Goal: Transaction & Acquisition: Obtain resource

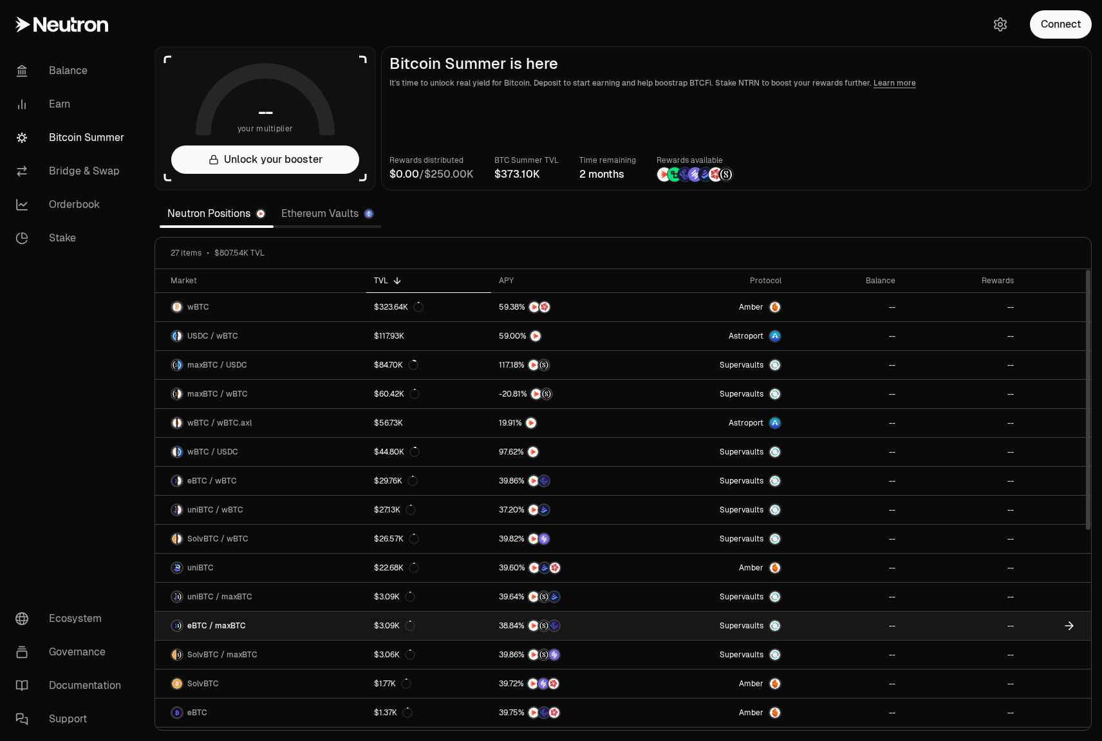
click at [868, 627] on link "--" at bounding box center [846, 625] width 114 height 28
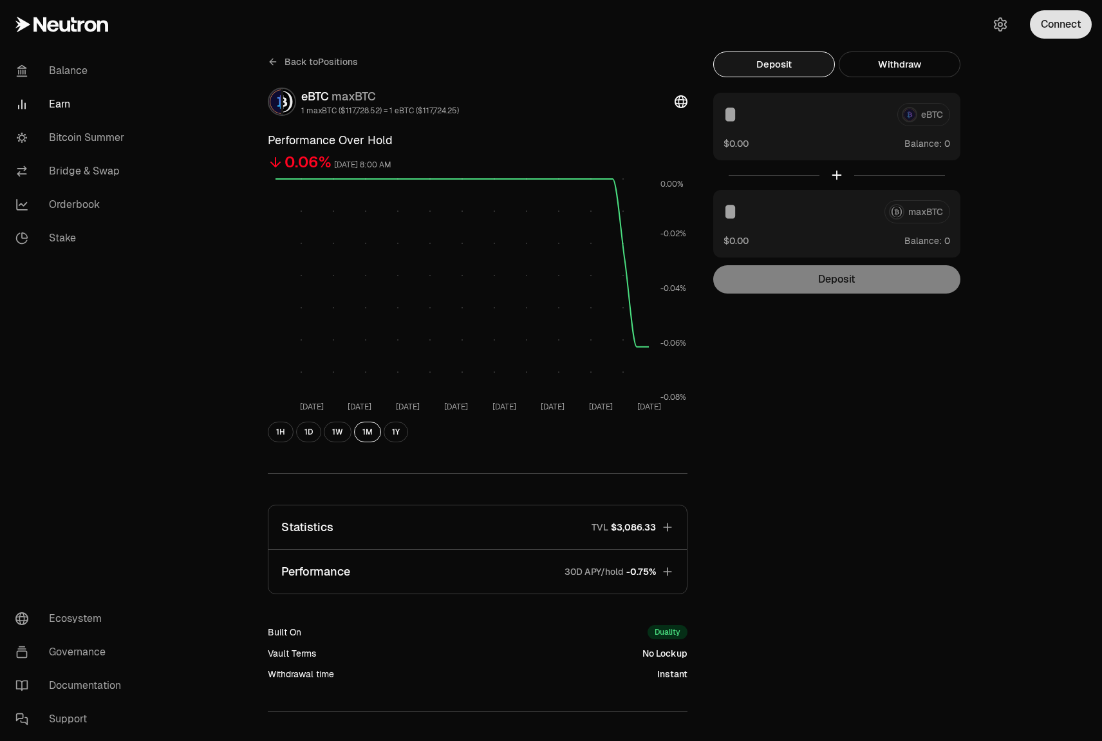
click at [1050, 23] on button "Connect" at bounding box center [1060, 24] width 62 height 28
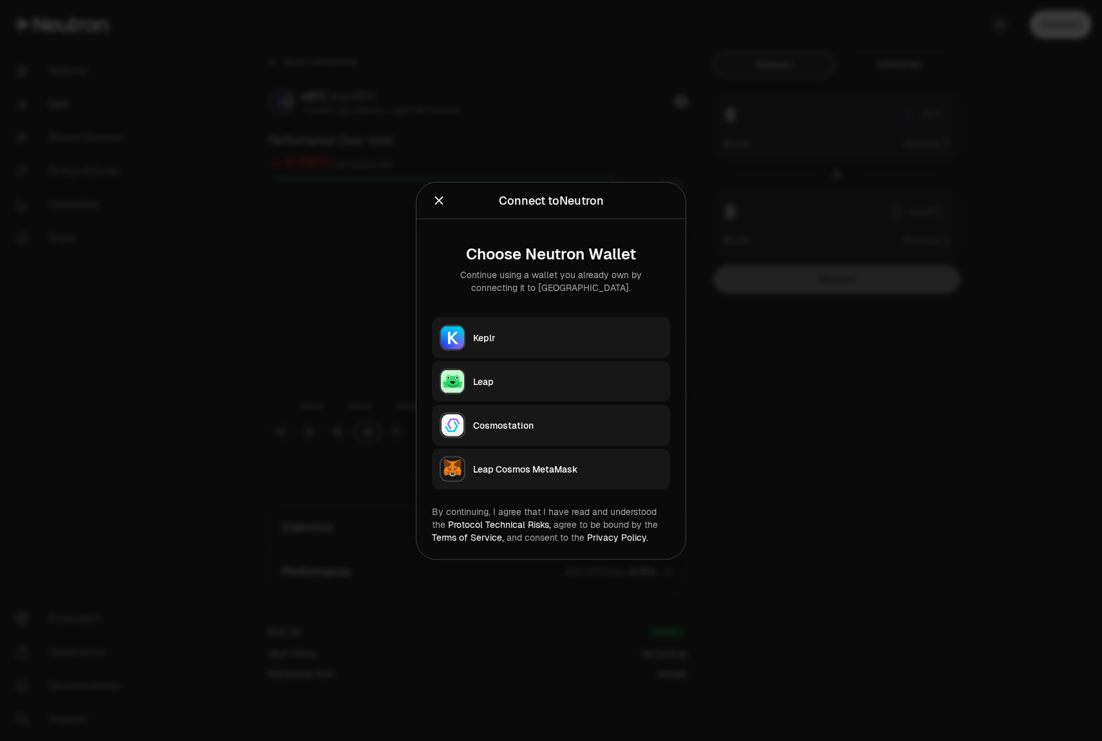
click at [542, 464] on div "Leap Cosmos MetaMask" at bounding box center [567, 468] width 189 height 13
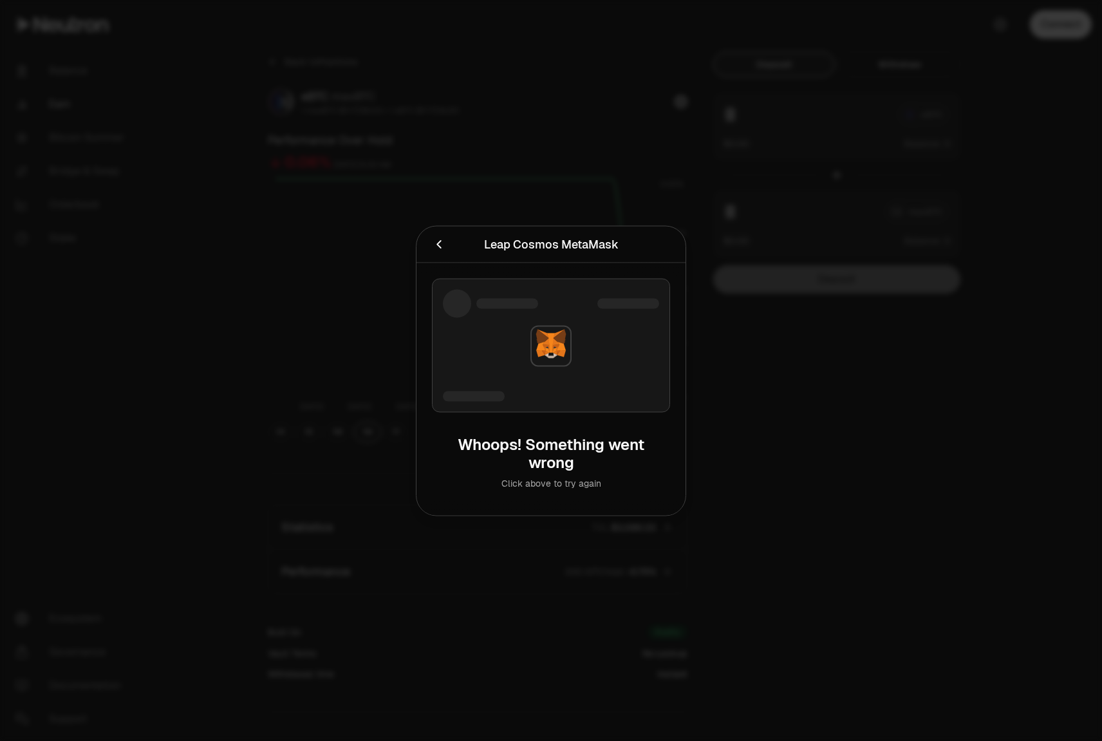
click at [562, 443] on div "Whoops! Something went wrong" at bounding box center [550, 453] width 217 height 36
click at [593, 244] on div "Leap Cosmos MetaMask" at bounding box center [551, 244] width 134 height 18
click at [596, 244] on div "Leap Cosmos MetaMask" at bounding box center [551, 244] width 134 height 18
copy div "MetaMask"
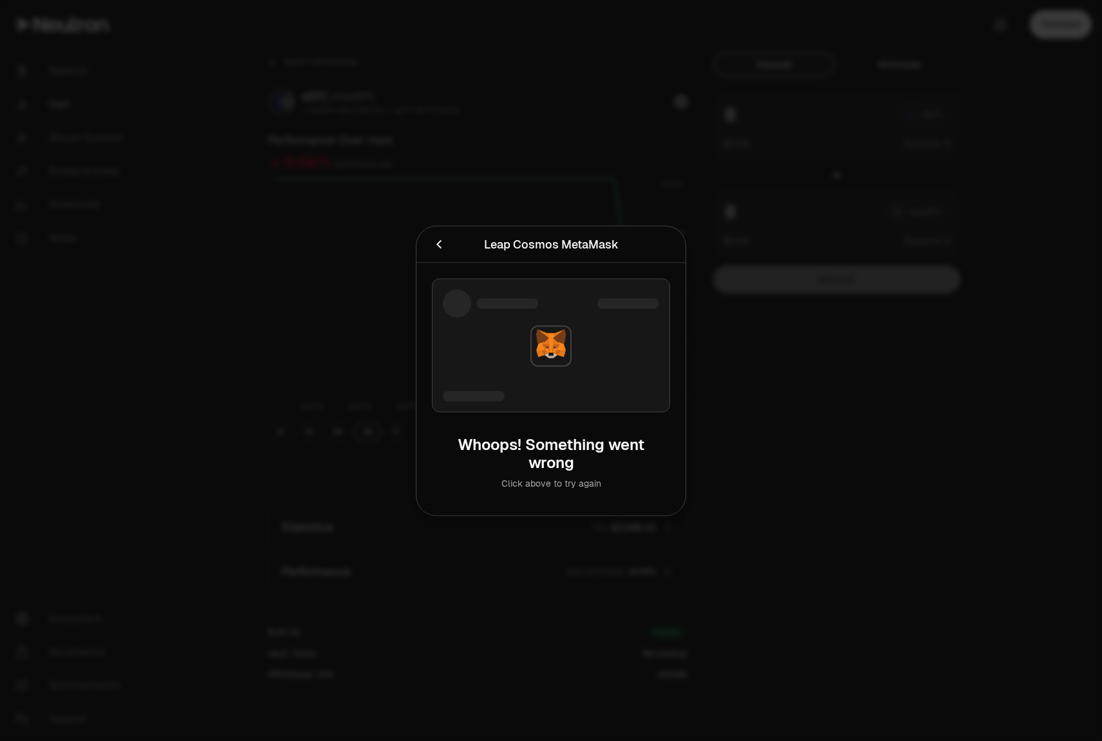
click at [811, 150] on div at bounding box center [551, 370] width 1102 height 741
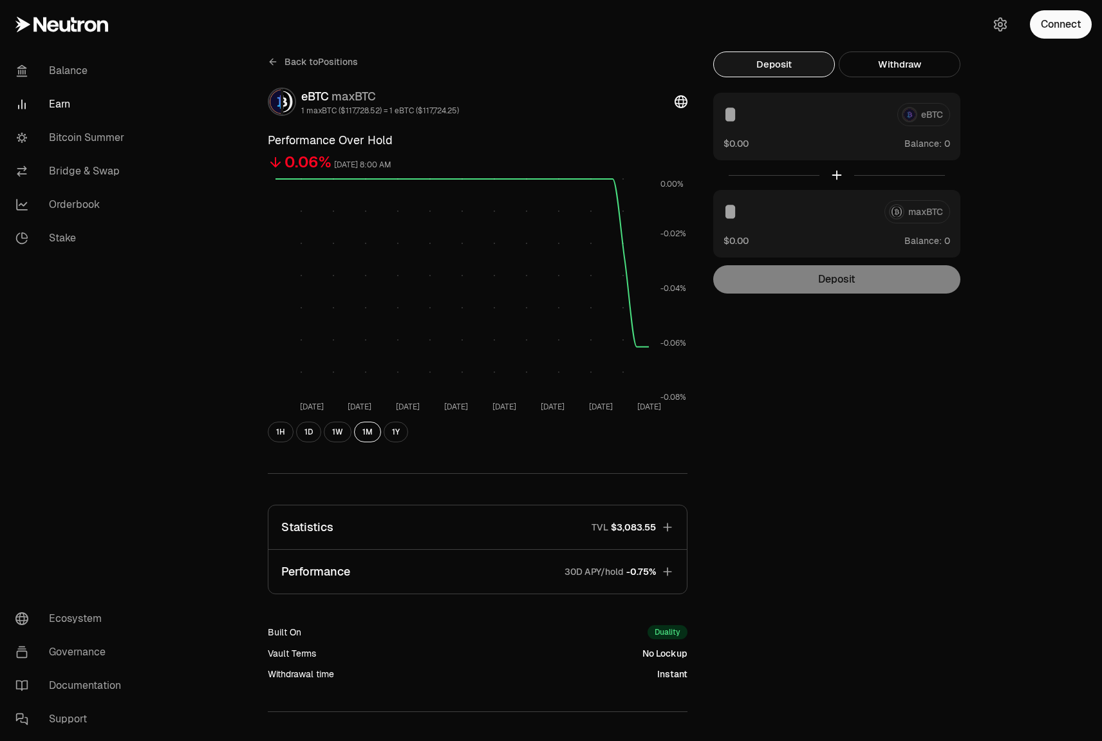
click at [167, 306] on div "Back to Positions eBTC maxBTC 1 maxBTC ($117,728.52) = 1 eBTC ($117,724.25) Per…" at bounding box center [622, 422] width 957 height 845
click at [66, 138] on link "Bitcoin Summer" at bounding box center [72, 137] width 134 height 33
